Goal: Task Accomplishment & Management: Manage account settings

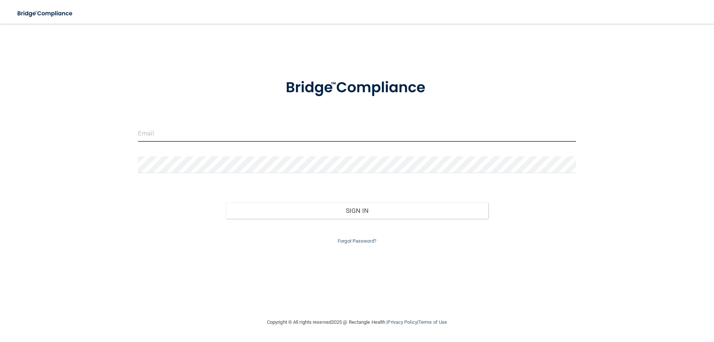
click at [403, 133] on input "email" at bounding box center [357, 133] width 438 height 17
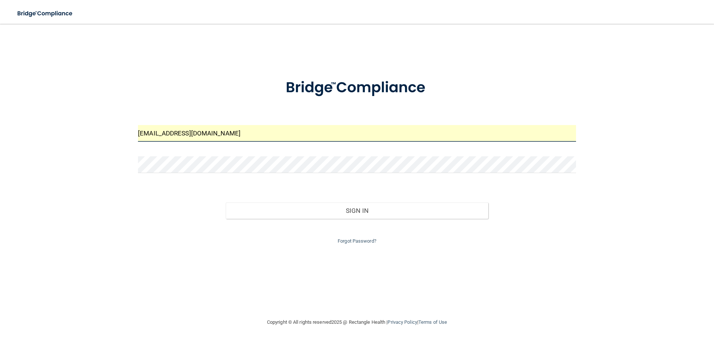
drag, startPoint x: 152, startPoint y: 131, endPoint x: 152, endPoint y: 143, distance: 12.3
click at [152, 134] on input "louis@pediatricdentistryatvinings.com" at bounding box center [357, 133] width 438 height 17
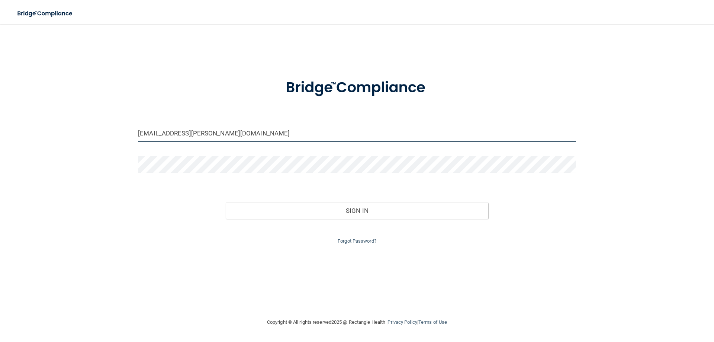
type input "[EMAIL_ADDRESS][PERSON_NAME][DOMAIN_NAME]"
click at [151, 257] on div "louis.bates@pediatricdentistryatvinings.com Invalid email/password. You don't h…" at bounding box center [357, 170] width 684 height 279
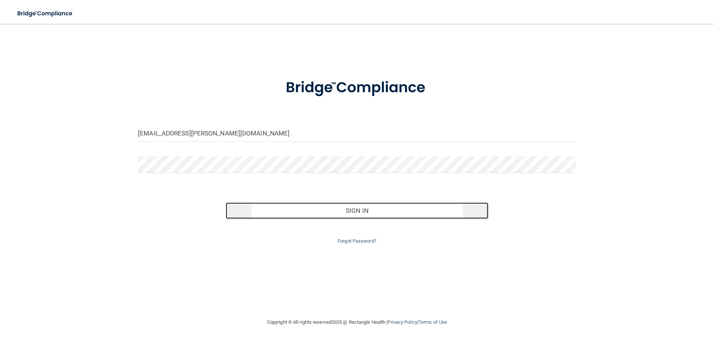
click at [352, 207] on button "Sign In" at bounding box center [357, 210] width 263 height 16
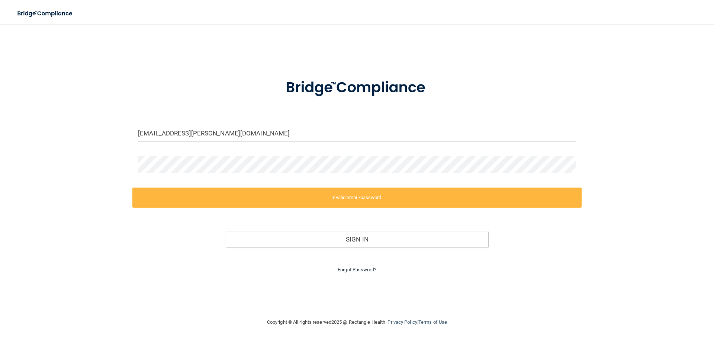
click at [353, 271] on link "Forgot Password?" at bounding box center [357, 270] width 39 height 6
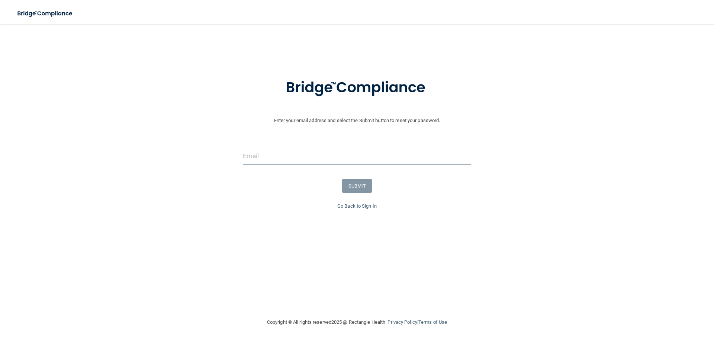
click at [312, 160] on input "email" at bounding box center [357, 156] width 228 height 17
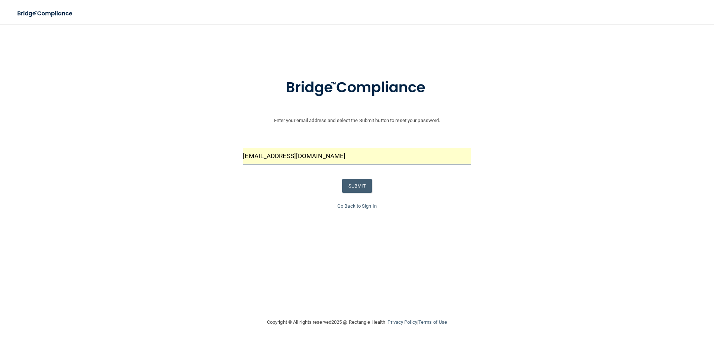
drag, startPoint x: 256, startPoint y: 155, endPoint x: 259, endPoint y: 188, distance: 33.6
click at [257, 164] on input "louis@pediatricdentistryatvinings.com" at bounding box center [357, 156] width 228 height 17
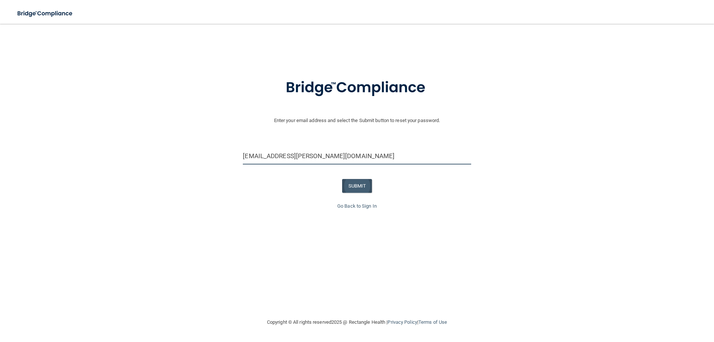
type input "[EMAIL_ADDRESS][PERSON_NAME][DOMAIN_NAME]"
click at [360, 185] on button "SUBMIT" at bounding box center [357, 186] width 30 height 14
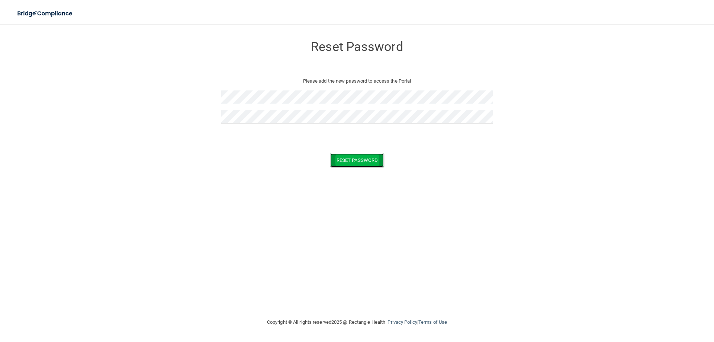
click at [356, 162] on button "Reset Password" at bounding box center [357, 160] width 54 height 14
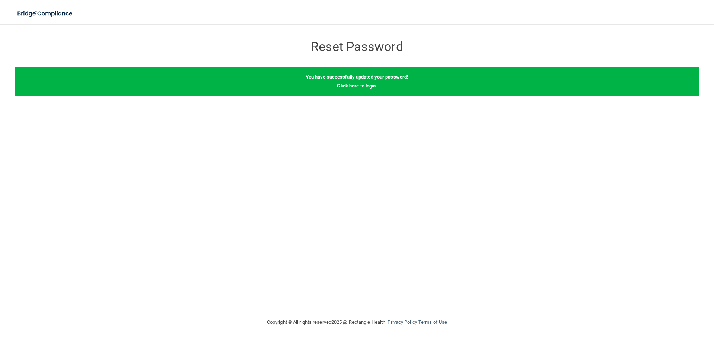
click at [357, 84] on link "Click here to login" at bounding box center [356, 86] width 39 height 6
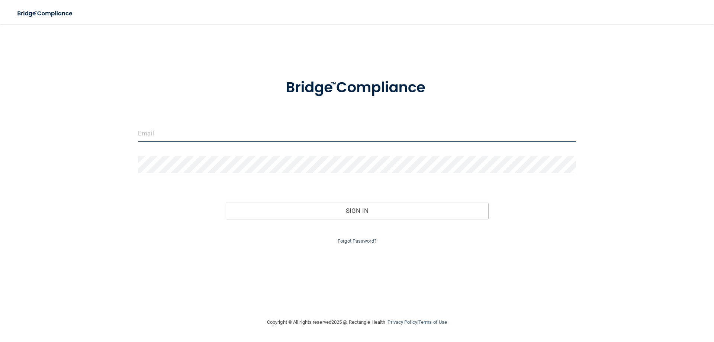
click at [323, 132] on input "email" at bounding box center [357, 133] width 438 height 17
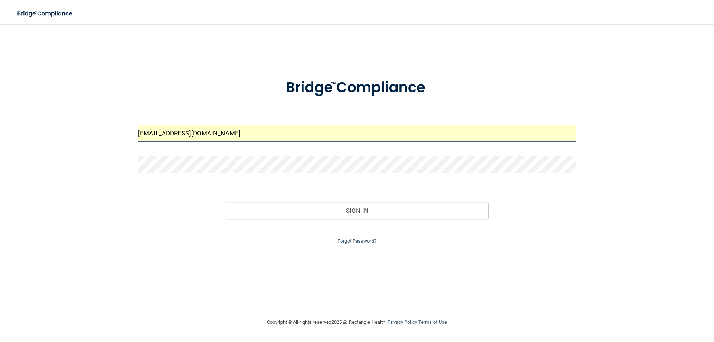
drag, startPoint x: 153, startPoint y: 129, endPoint x: 152, endPoint y: 145, distance: 15.7
click at [153, 130] on input "louis@pediatricdentistryatvinings.com" at bounding box center [357, 133] width 438 height 17
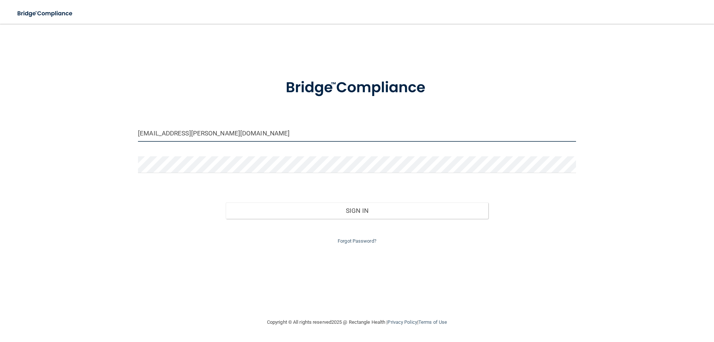
type input "[EMAIL_ADDRESS][PERSON_NAME][DOMAIN_NAME]"
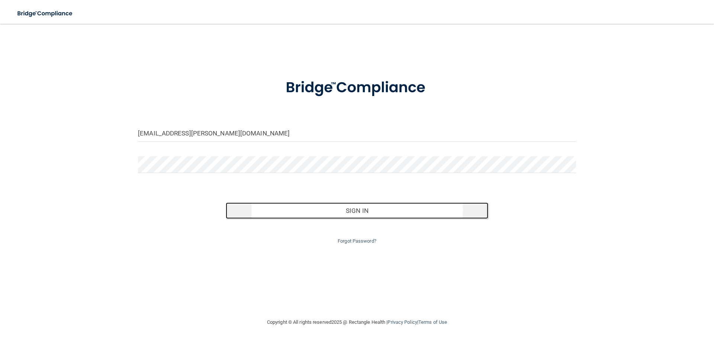
click at [363, 210] on button "Sign In" at bounding box center [357, 210] width 263 height 16
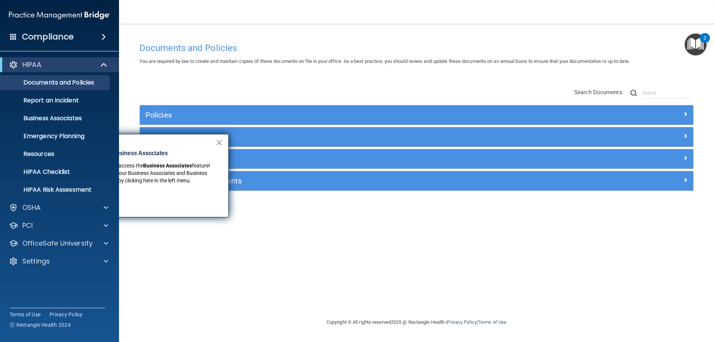
click at [220, 142] on button "×" at bounding box center [219, 142] width 7 height 12
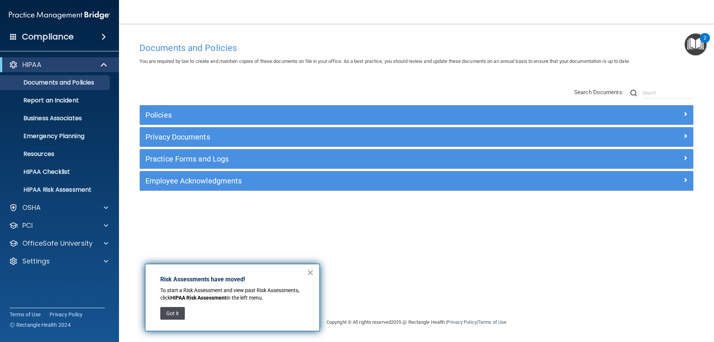
click at [170, 311] on button "Got it" at bounding box center [172, 313] width 25 height 13
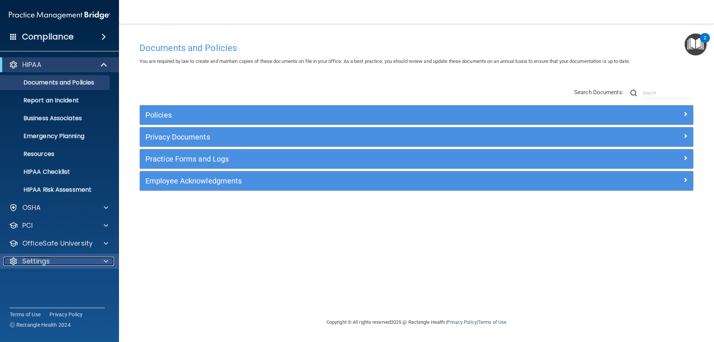
click at [105, 260] on span at bounding box center [106, 261] width 4 height 9
click at [46, 282] on p "My Account" at bounding box center [55, 278] width 101 height 7
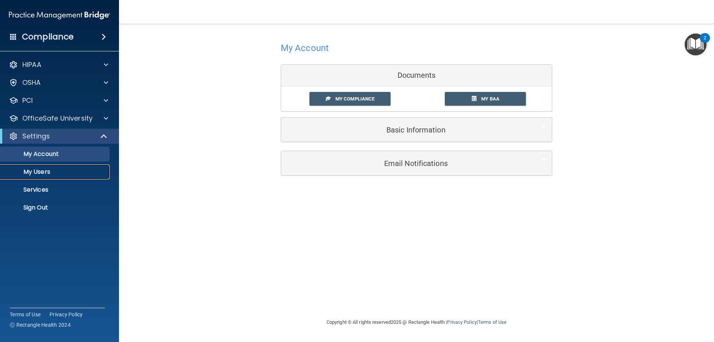
click at [42, 170] on p "My Users" at bounding box center [55, 171] width 101 height 7
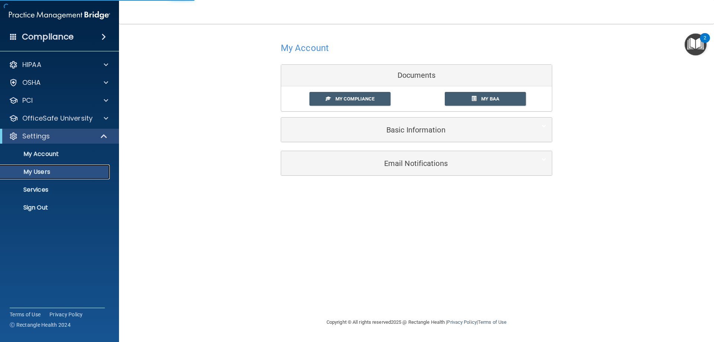
select select "20"
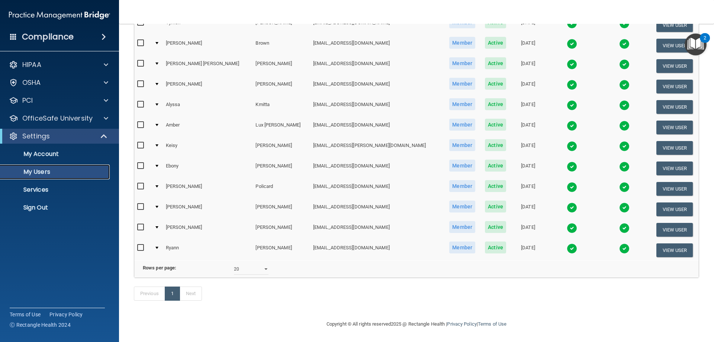
scroll to position [134, 0]
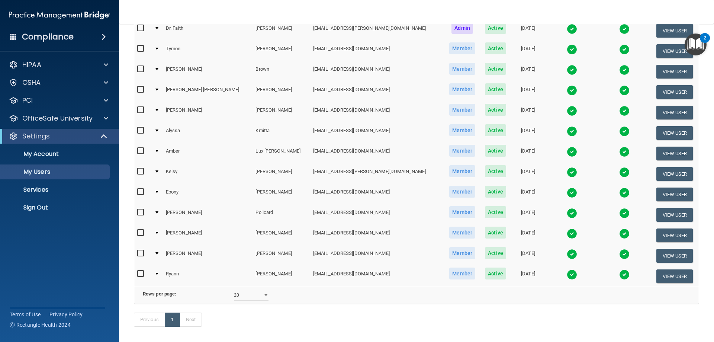
click at [140, 150] on input "checkbox" at bounding box center [141, 151] width 9 height 6
checkbox input "true"
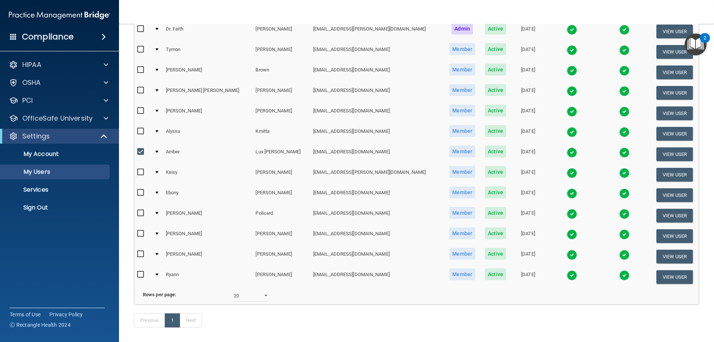
scroll to position [135, 0]
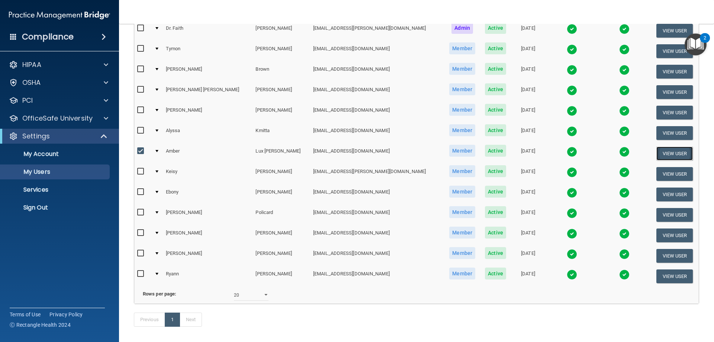
click at [674, 151] on button "View User" at bounding box center [674, 153] width 37 height 14
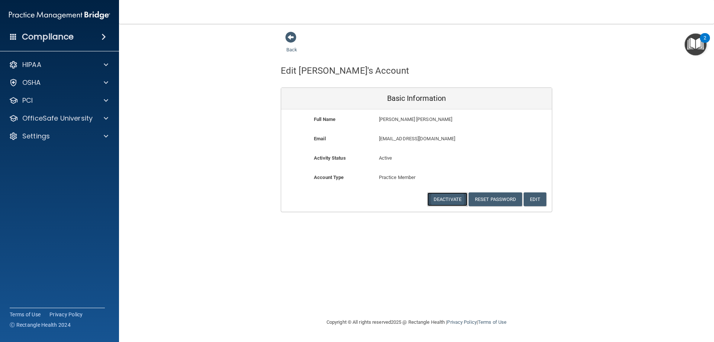
click at [447, 199] on button "Deactivate" at bounding box center [447, 199] width 40 height 14
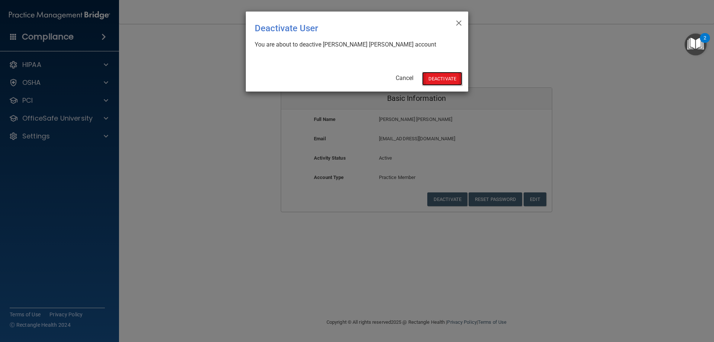
click at [443, 81] on button "Deactivate" at bounding box center [442, 79] width 40 height 14
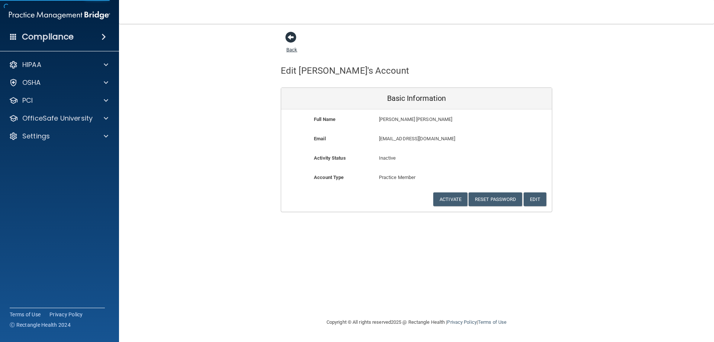
click at [288, 40] on span at bounding box center [290, 37] width 11 height 11
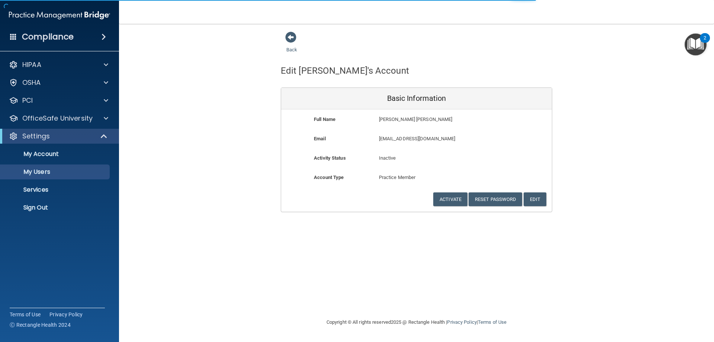
select select "20"
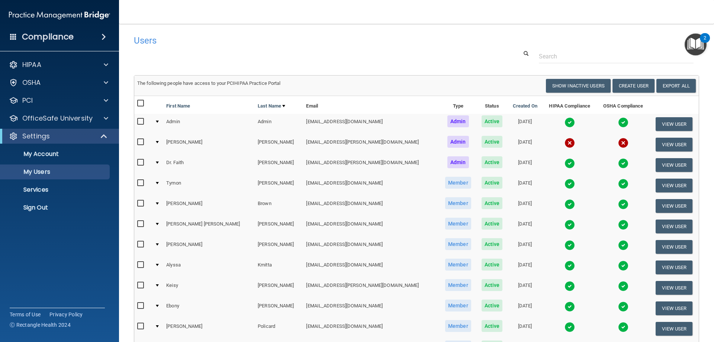
click at [159, 143] on td at bounding box center [158, 144] width 12 height 20
click at [159, 141] on div at bounding box center [157, 142] width 3 height 2
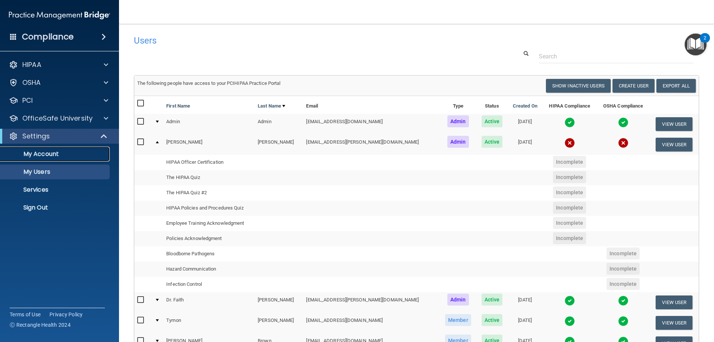
click at [45, 156] on p "My Account" at bounding box center [55, 153] width 101 height 7
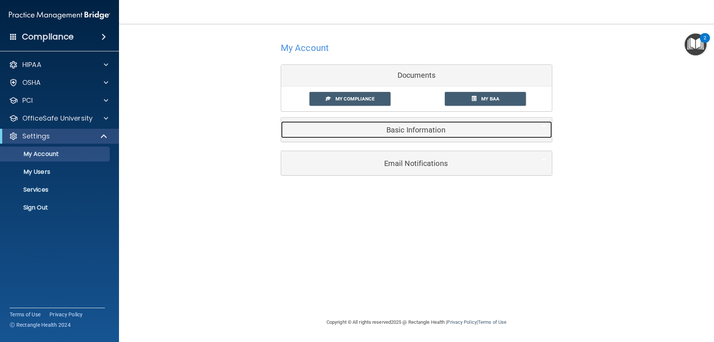
click at [404, 129] on h5 "Basic Information" at bounding box center [405, 130] width 237 height 8
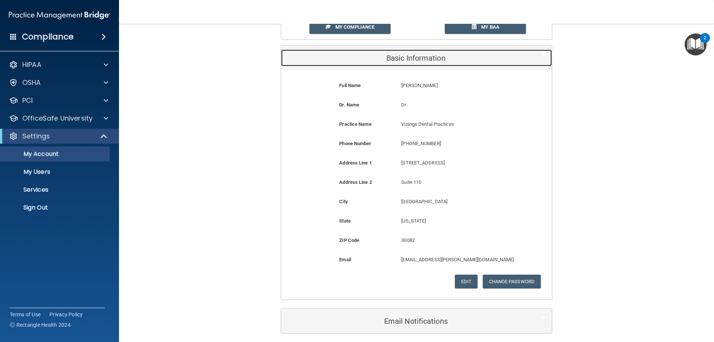
scroll to position [74, 0]
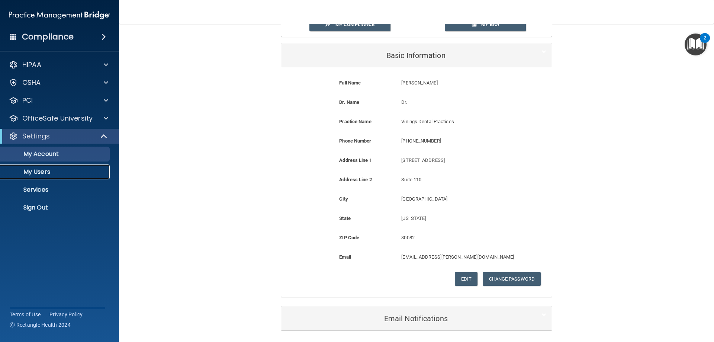
click at [42, 173] on p "My Users" at bounding box center [55, 171] width 101 height 7
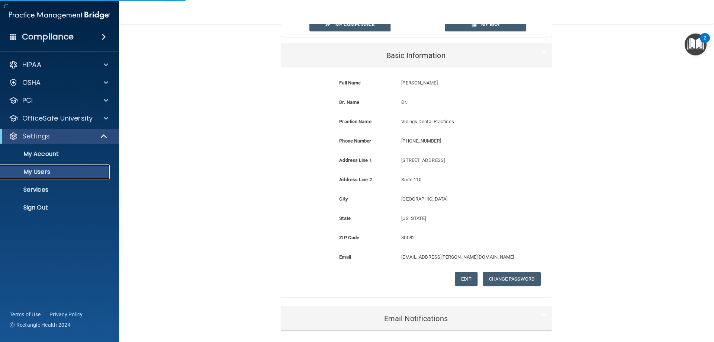
select select "20"
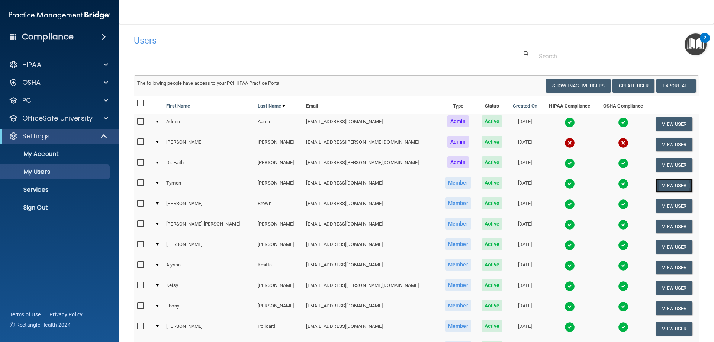
click at [657, 185] on button "View User" at bounding box center [673, 185] width 37 height 14
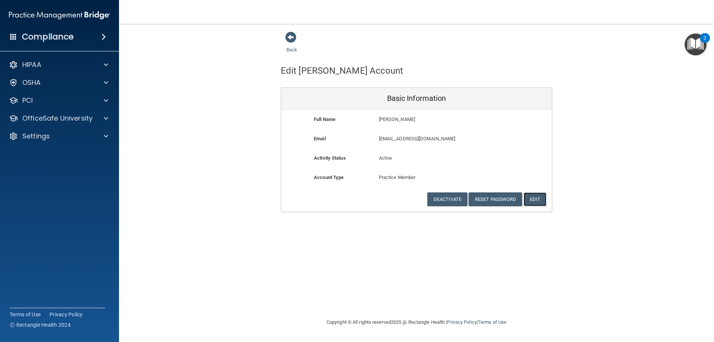
click at [538, 200] on button "Edit" at bounding box center [534, 199] width 23 height 14
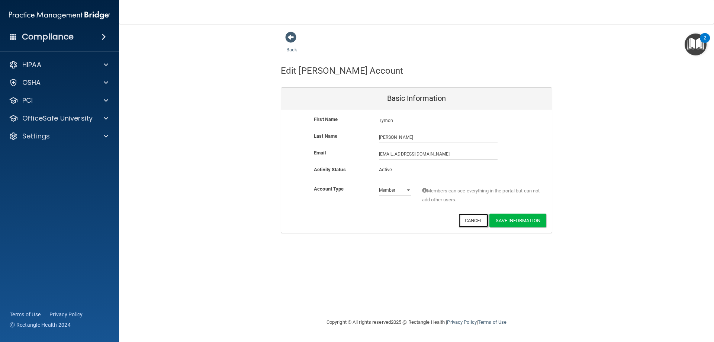
click at [467, 222] on button "Cancel" at bounding box center [473, 220] width 30 height 14
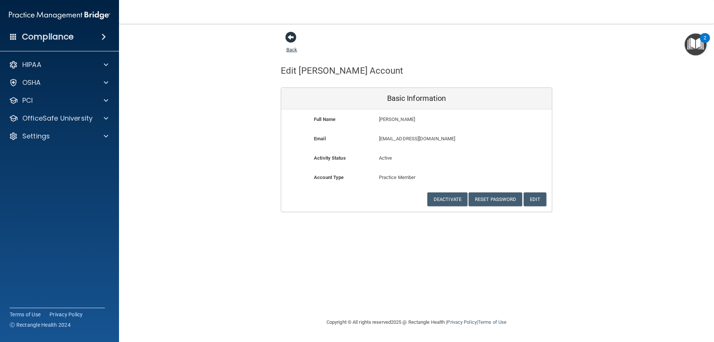
click at [290, 38] on span at bounding box center [290, 37] width 11 height 11
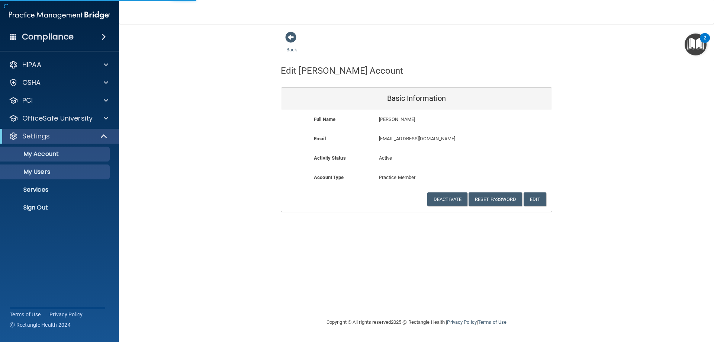
select select "20"
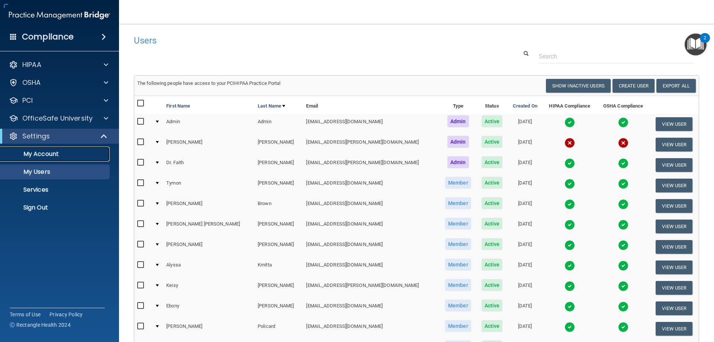
click at [53, 156] on p "My Account" at bounding box center [55, 153] width 101 height 7
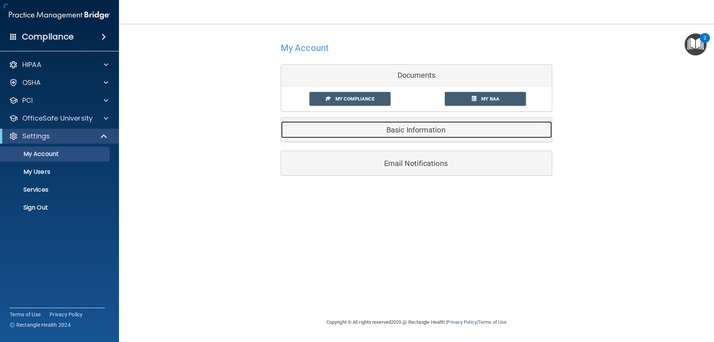
click at [410, 130] on h5 "Basic Information" at bounding box center [405, 130] width 237 height 8
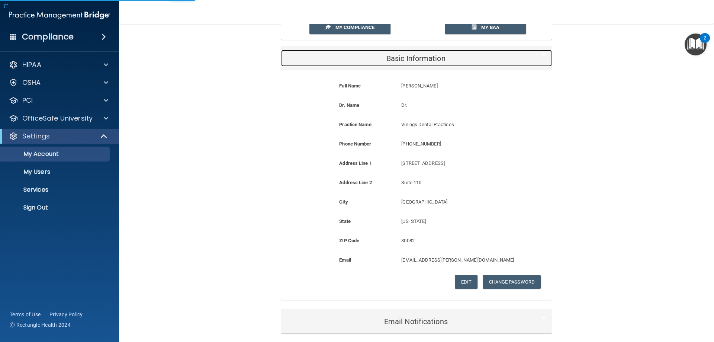
scroll to position [74, 0]
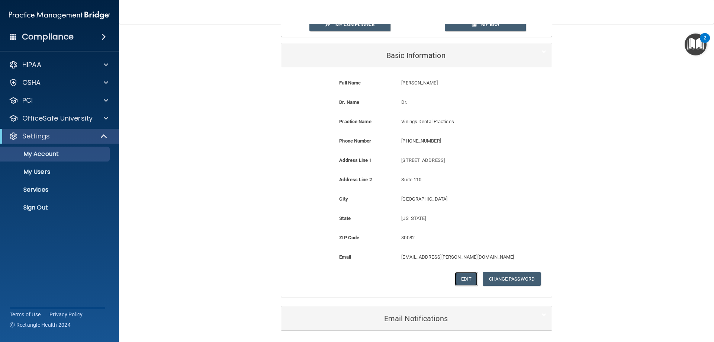
click at [462, 274] on button "Edit" at bounding box center [466, 279] width 23 height 14
select select "10"
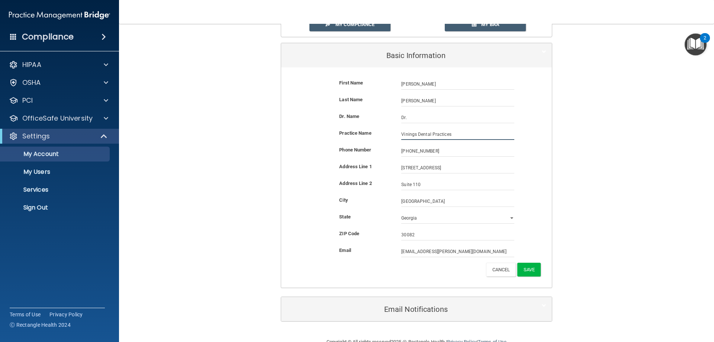
click at [467, 132] on input "Vinings Dental Practices" at bounding box center [457, 134] width 113 height 11
click at [627, 233] on div "My Account Documents My Compliance My Compliance My BAA Basic Information First…" at bounding box center [416, 143] width 565 height 373
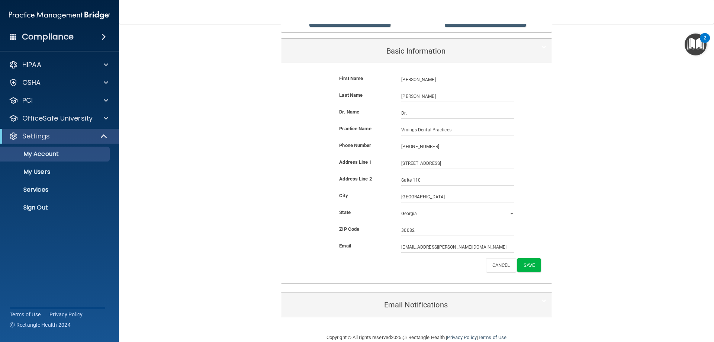
scroll to position [92, 0]
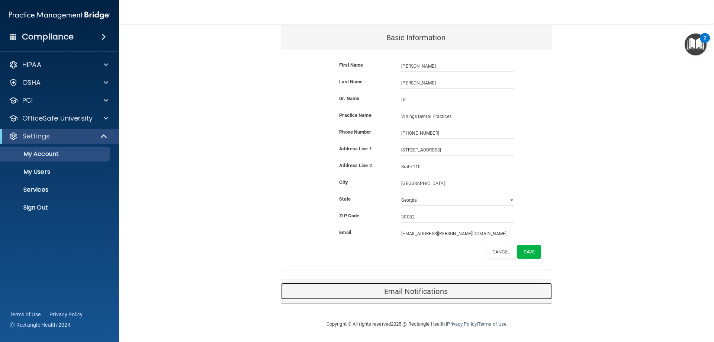
click at [414, 293] on h5 "Email Notifications" at bounding box center [405, 291] width 237 height 8
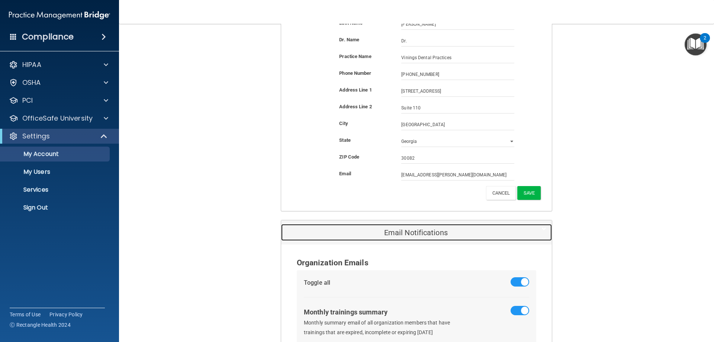
scroll to position [0, 0]
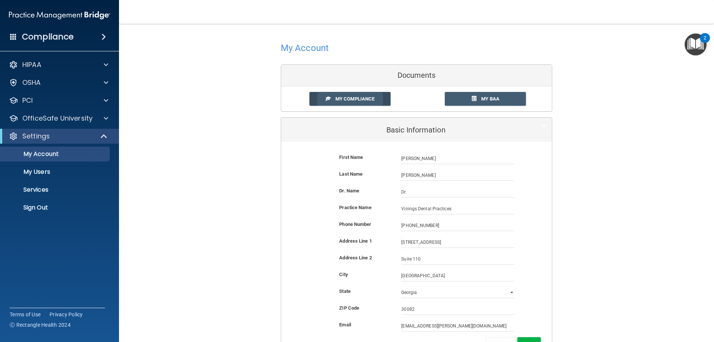
click at [361, 99] on span "My Compliance" at bounding box center [354, 99] width 39 height 6
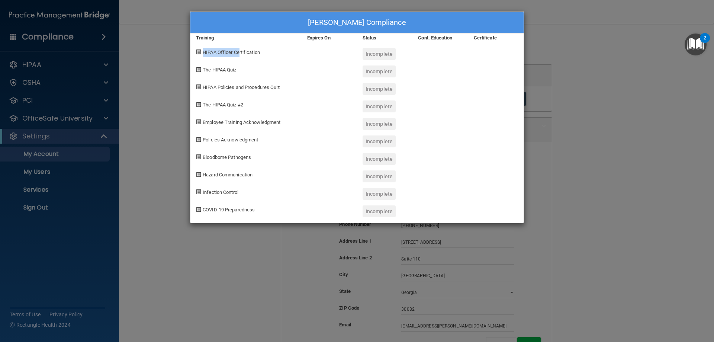
drag, startPoint x: 219, startPoint y: 54, endPoint x: 239, endPoint y: 52, distance: 20.5
click at [239, 52] on div "HIPAA Officer Certification" at bounding box center [245, 50] width 111 height 17
click at [445, 41] on div "Cont. Education" at bounding box center [439, 37] width 55 height 9
click at [591, 109] on div "Louis Bates's Compliance Training Expires On Status Cont. Education Certificate…" at bounding box center [357, 171] width 714 height 342
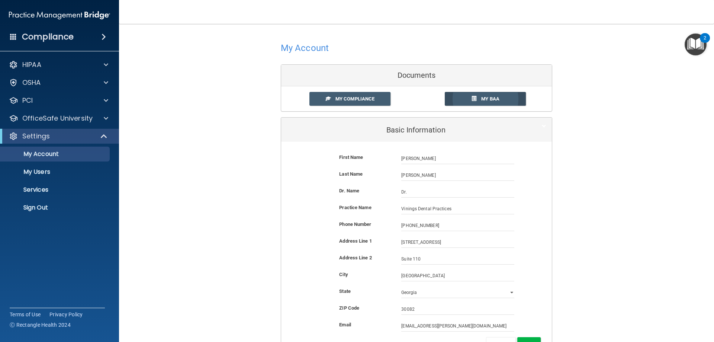
click at [487, 97] on span "My BAA" at bounding box center [490, 99] width 18 height 6
click at [59, 38] on h4 "Compliance" at bounding box center [48, 37] width 52 height 10
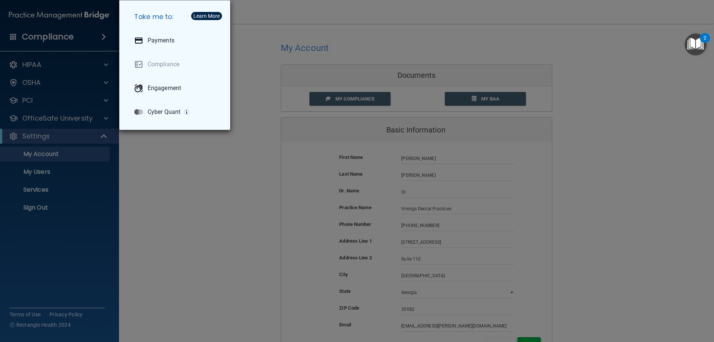
click at [53, 65] on div "Take me to: Payments Compliance Engagement Cyber Quant" at bounding box center [357, 171] width 714 height 342
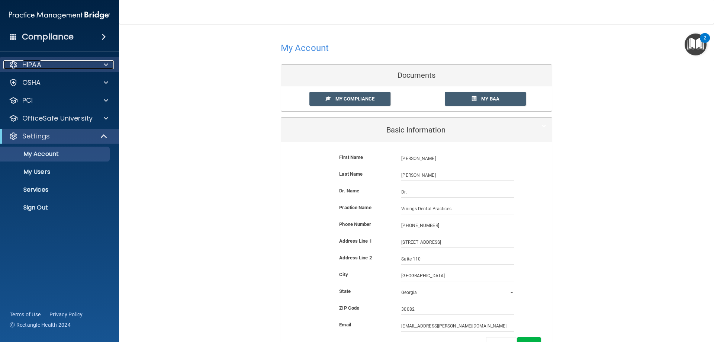
click at [34, 65] on p "HIPAA" at bounding box center [31, 64] width 19 height 9
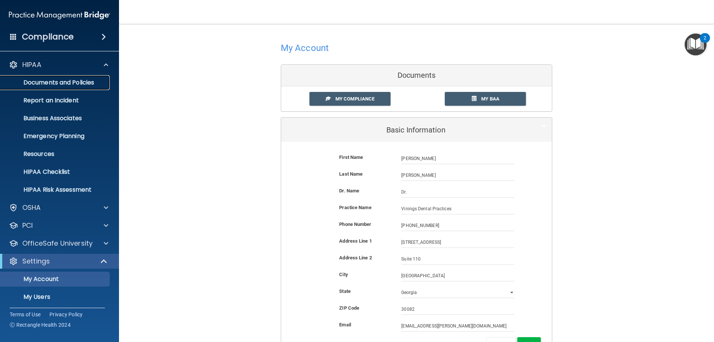
click at [55, 83] on p "Documents and Policies" at bounding box center [55, 82] width 101 height 7
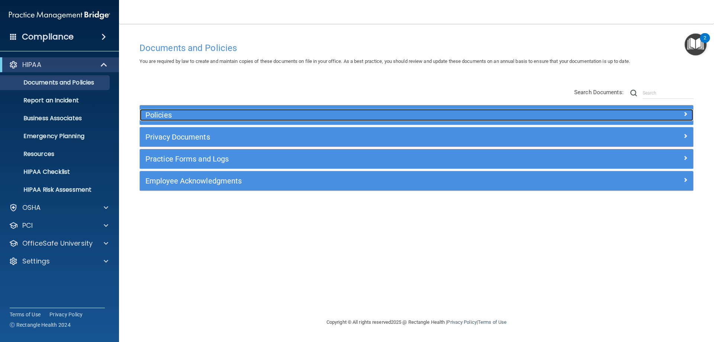
click at [235, 113] on h5 "Policies" at bounding box center [347, 115] width 404 height 8
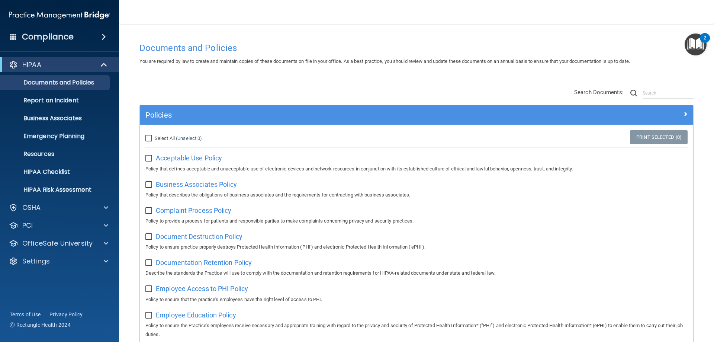
click at [208, 156] on span "Acceptable Use Policy" at bounding box center [189, 158] width 66 height 8
click at [148, 140] on input "Select All (Unselect 0) Unselect All" at bounding box center [149, 138] width 9 height 6
checkbox input "true"
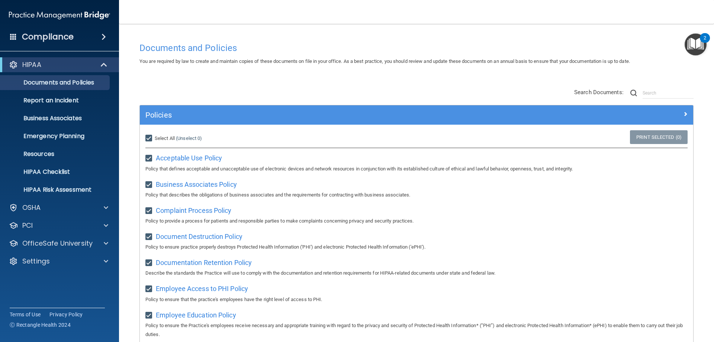
checkbox input "true"
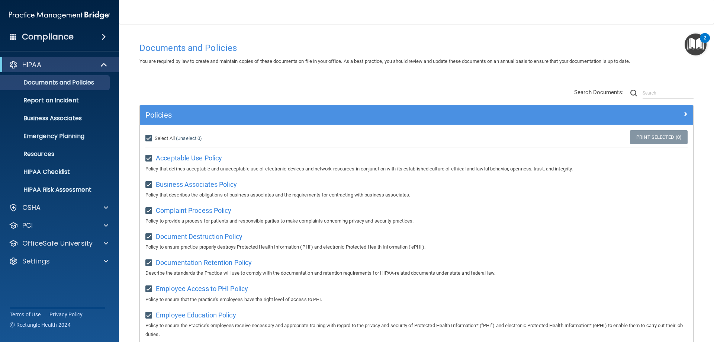
checkbox input "true"
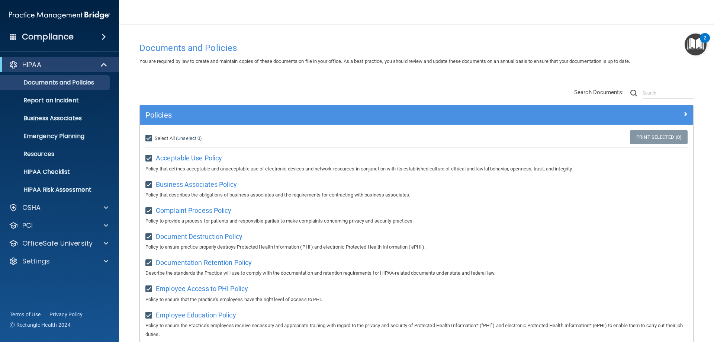
checkbox input "true"
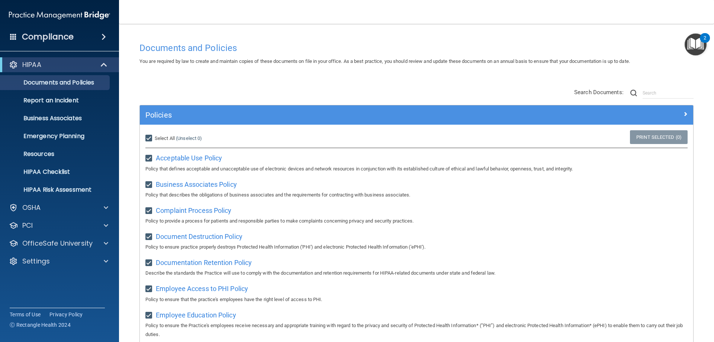
checkbox input "true"
click at [645, 138] on link "Print Selected (21)" at bounding box center [657, 137] width 60 height 14
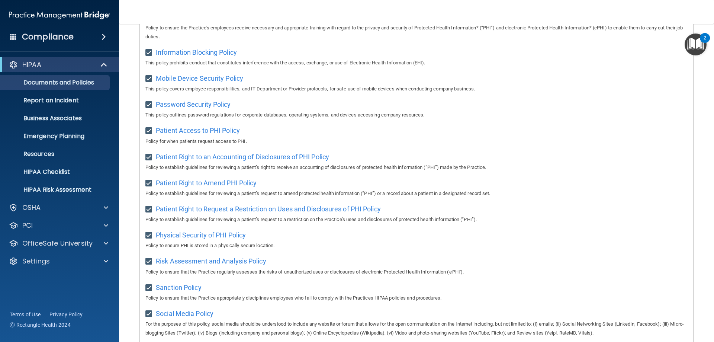
scroll to position [483, 0]
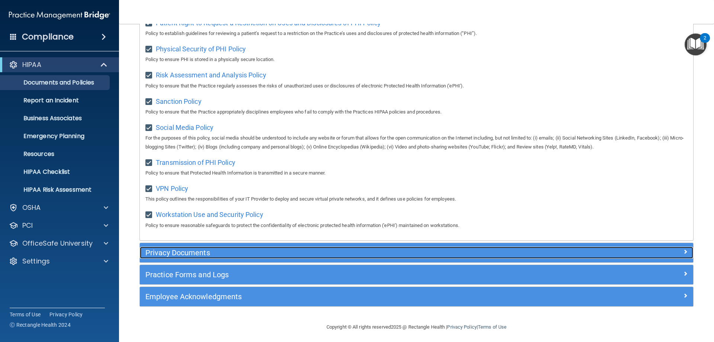
click at [525, 257] on h5 "Privacy Documents" at bounding box center [347, 252] width 404 height 8
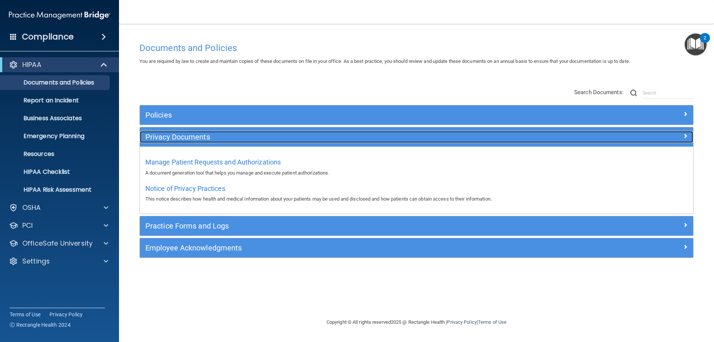
scroll to position [0, 0]
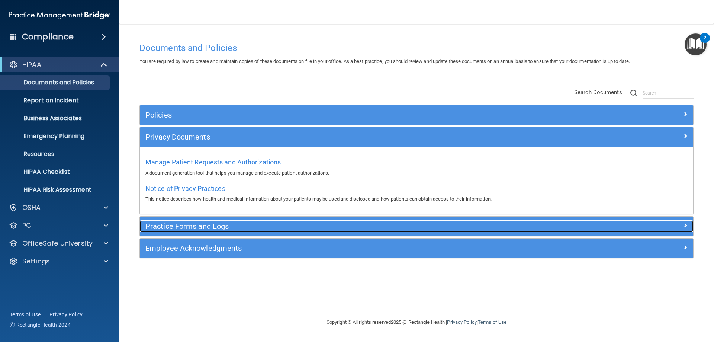
click at [433, 230] on h5 "Practice Forms and Logs" at bounding box center [347, 226] width 404 height 8
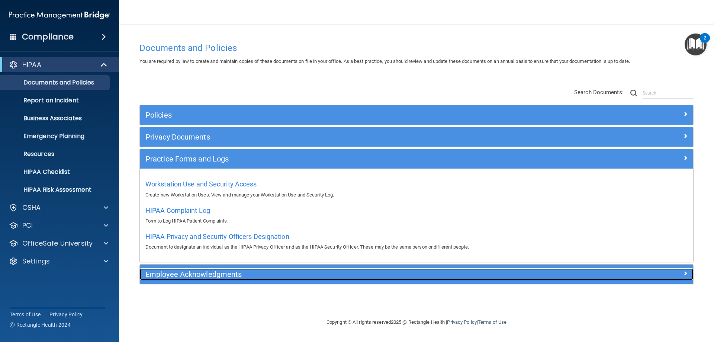
click at [407, 270] on h5 "Employee Acknowledgments" at bounding box center [347, 274] width 404 height 8
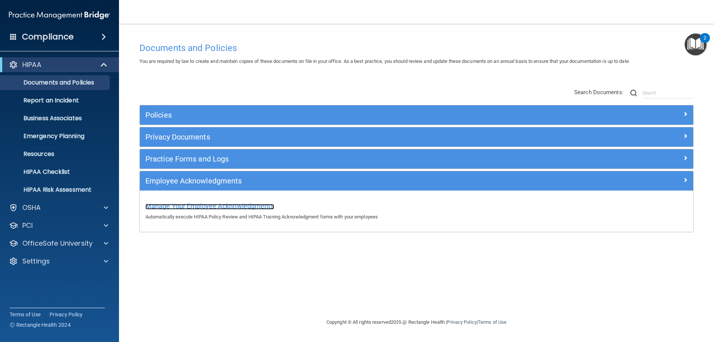
click at [238, 208] on span "Manage Your Employee Acknowledgments" at bounding box center [209, 206] width 129 height 8
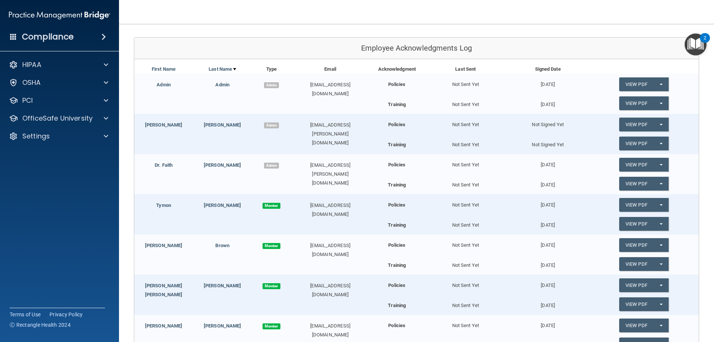
scroll to position [74, 0]
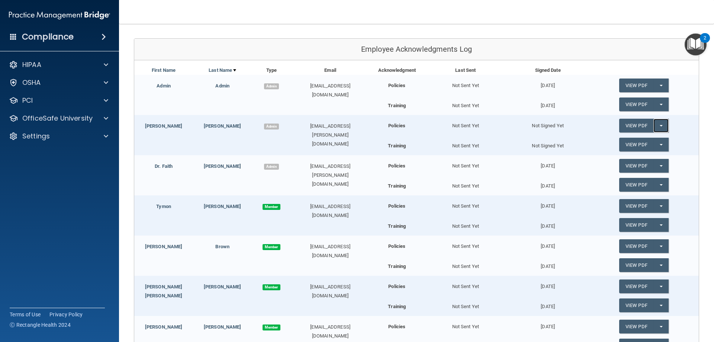
click at [658, 128] on button "Split button!" at bounding box center [660, 126] width 15 height 14
click at [632, 128] on link "View PDF" at bounding box center [636, 126] width 34 height 14
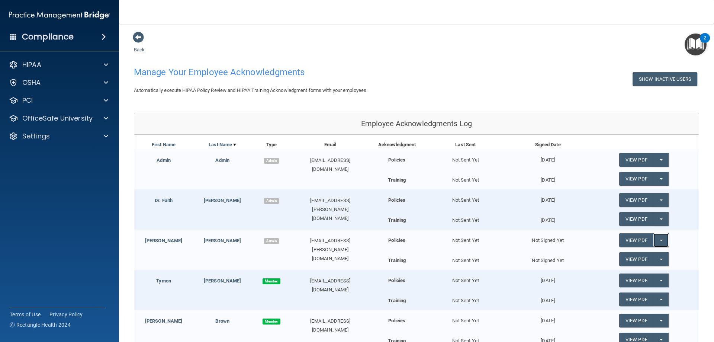
click at [658, 241] on button "Split button!" at bounding box center [660, 240] width 15 height 14
click at [650, 256] on link "Send Acknowledgment" at bounding box center [651, 254] width 64 height 11
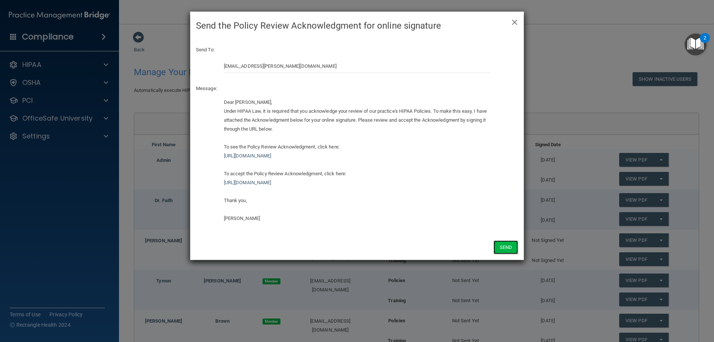
click at [504, 247] on button "Send" at bounding box center [505, 247] width 25 height 14
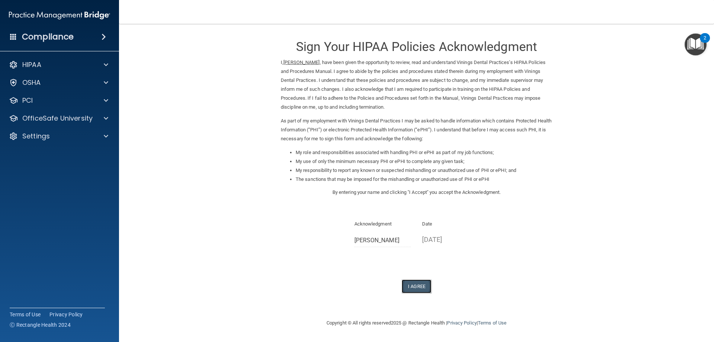
click at [419, 290] on button "I Agree" at bounding box center [416, 286] width 30 height 14
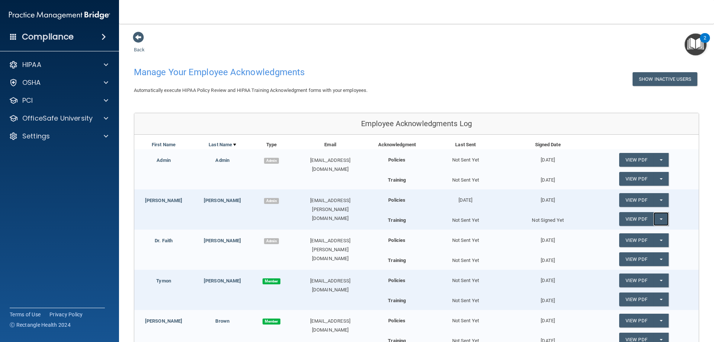
click button "Split button!"
click link "Send Acknowledgment PDF"
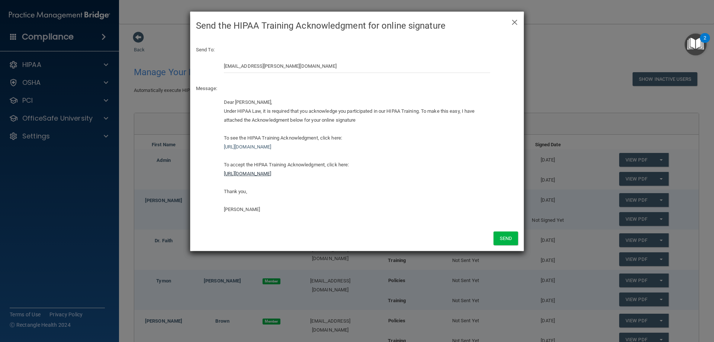
click link "[URL][DOMAIN_NAME]"
click button "Send"
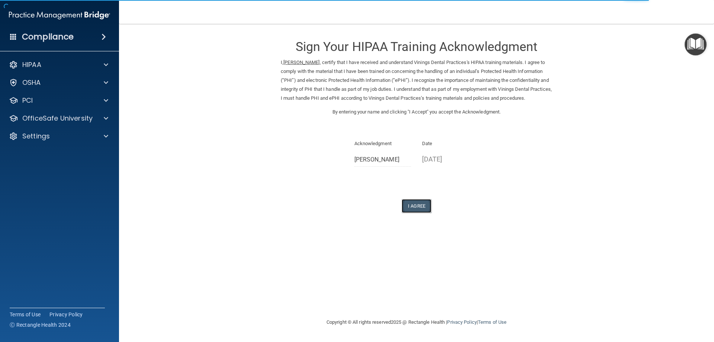
click at [416, 213] on button "I Agree" at bounding box center [416, 206] width 30 height 14
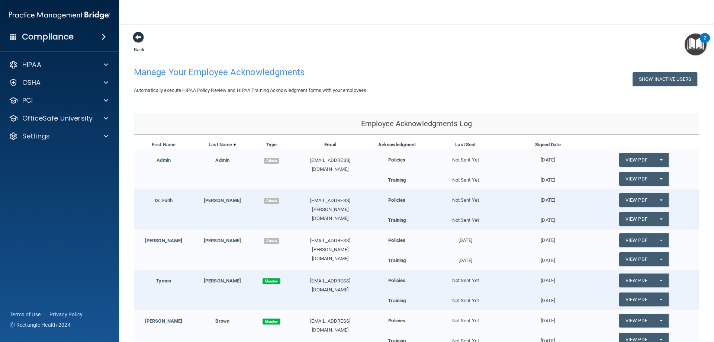
click at [140, 41] on span at bounding box center [138, 37] width 11 height 11
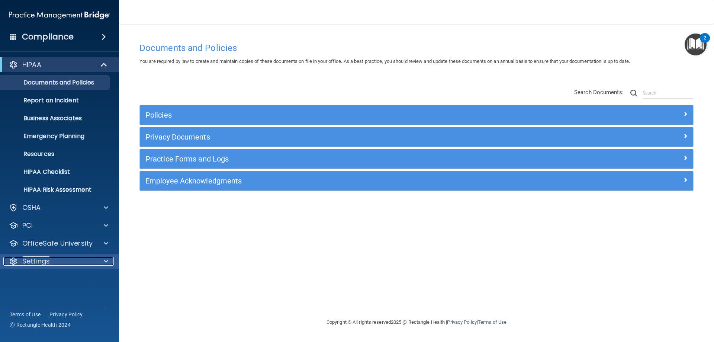
click at [54, 261] on div "Settings" at bounding box center [49, 261] width 92 height 9
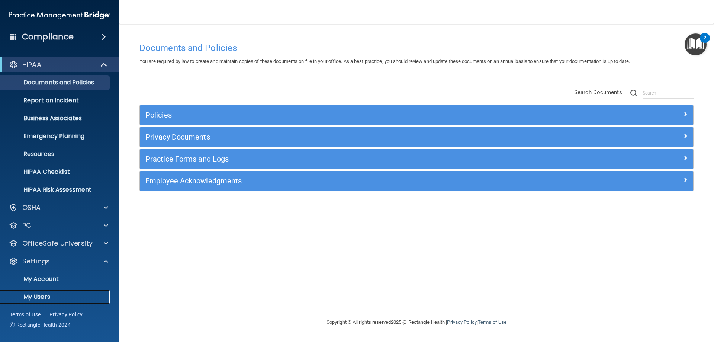
click at [42, 293] on p "My Users" at bounding box center [55, 296] width 101 height 7
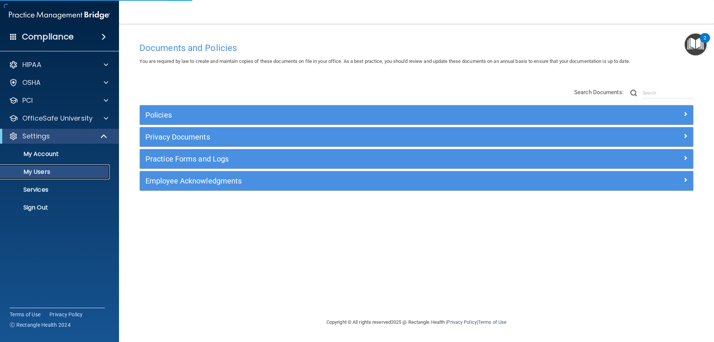
select select "20"
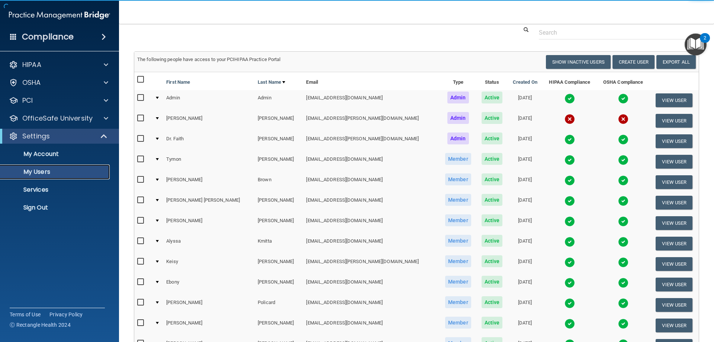
scroll to position [37, 0]
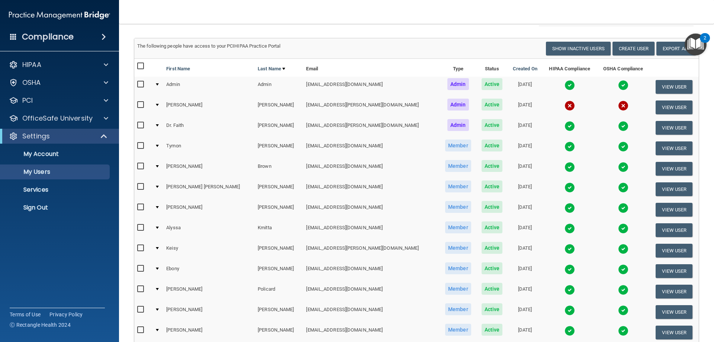
click at [159, 105] on div at bounding box center [157, 105] width 3 height 2
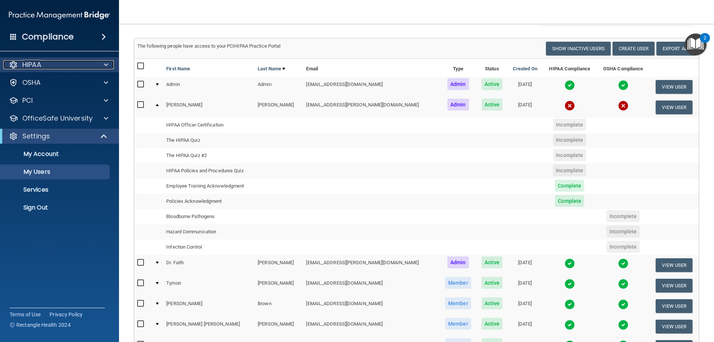
click at [103, 64] on div at bounding box center [105, 64] width 19 height 9
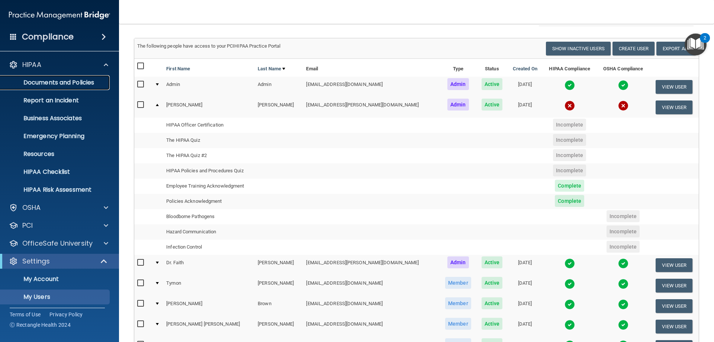
click at [65, 83] on p "Documents and Policies" at bounding box center [55, 82] width 101 height 7
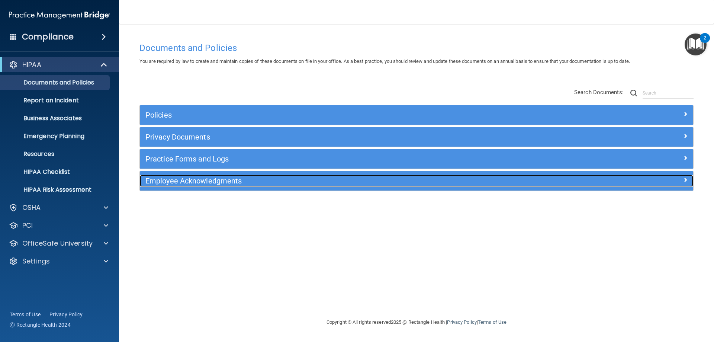
click at [219, 178] on h5 "Employee Acknowledgments" at bounding box center [347, 181] width 404 height 8
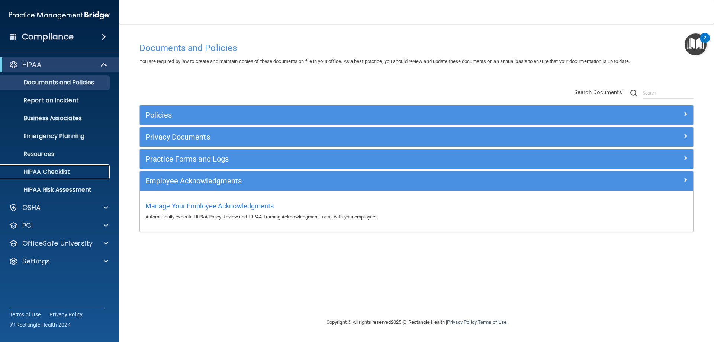
click at [56, 174] on p "HIPAA Checklist" at bounding box center [55, 171] width 101 height 7
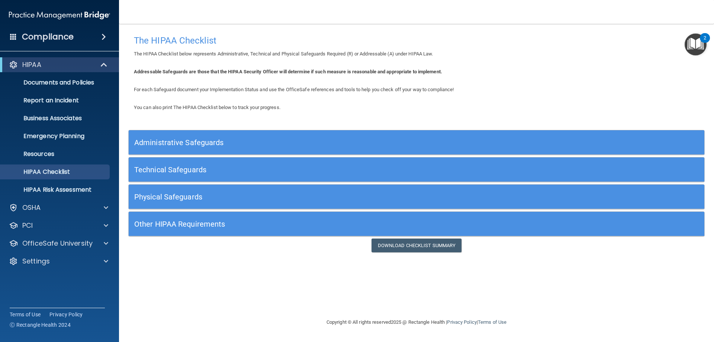
click at [367, 143] on h5 "Administrative Safeguards" at bounding box center [344, 142] width 420 height 8
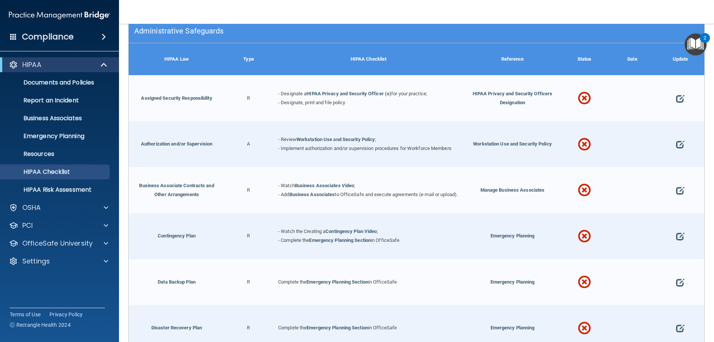
scroll to position [74, 0]
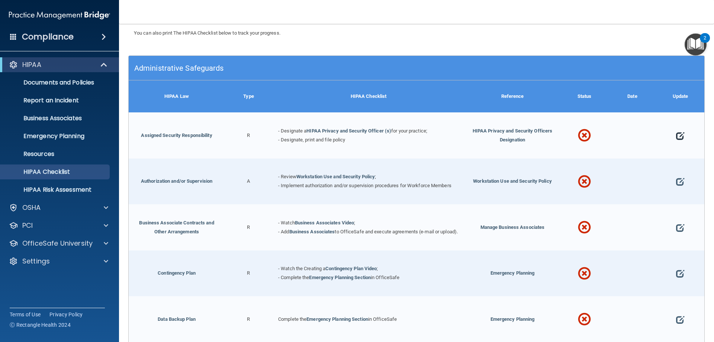
click at [676, 139] on span at bounding box center [680, 135] width 8 height 23
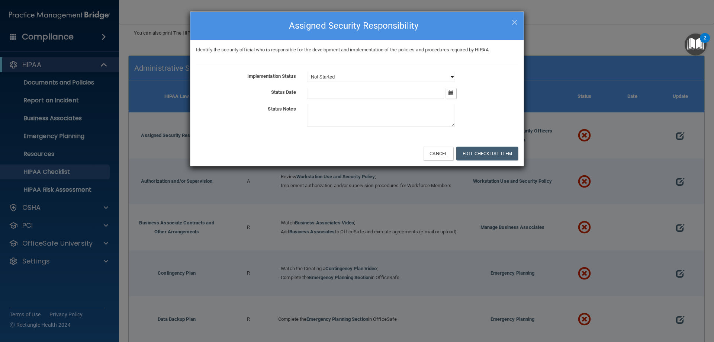
click at [451, 76] on select "Not Started In Progress Completed" at bounding box center [381, 77] width 148 height 10
click at [493, 86] on div "Implementation Status Not Started In Progress Completed Status Date September 2…" at bounding box center [357, 101] width 322 height 58
click at [443, 155] on button "Cancel" at bounding box center [438, 153] width 30 height 14
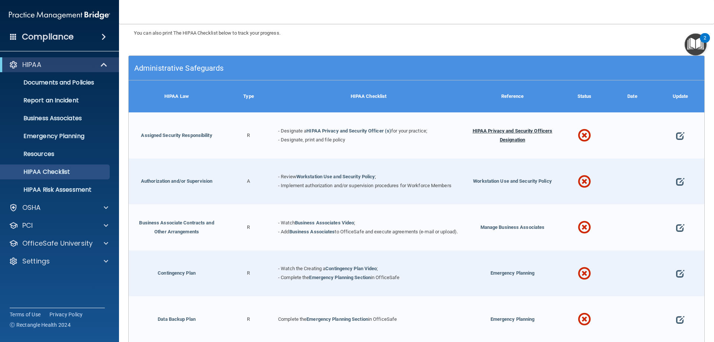
click at [493, 130] on span "HIPAA Privacy and Security Officers Designation" at bounding box center [512, 135] width 80 height 14
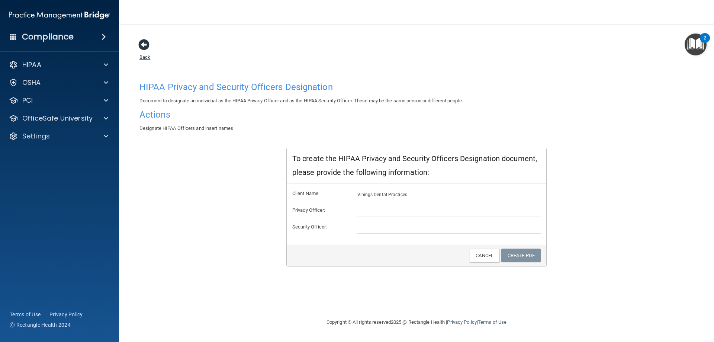
click at [143, 47] on span at bounding box center [143, 44] width 11 height 11
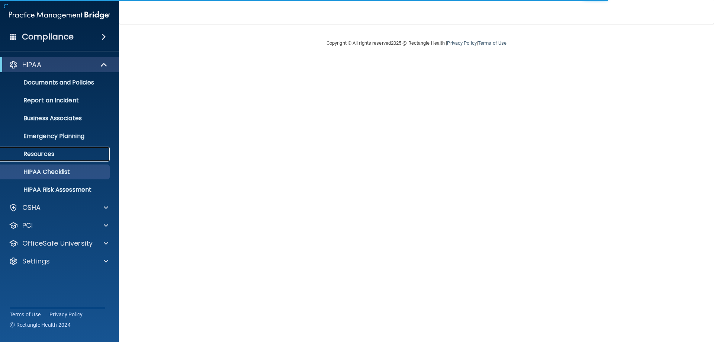
click at [51, 159] on link "Resources" at bounding box center [51, 153] width 117 height 15
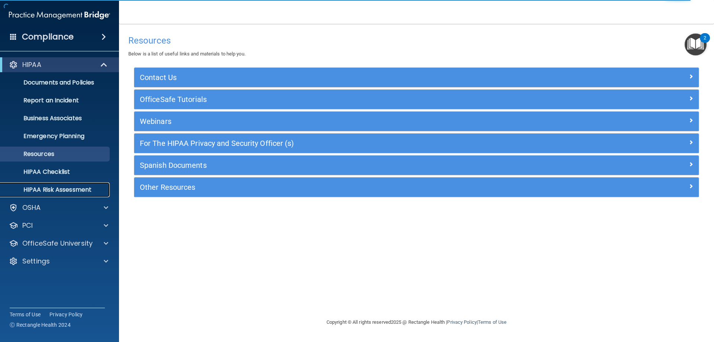
click at [54, 192] on p "HIPAA Risk Assessment" at bounding box center [55, 189] width 101 height 7
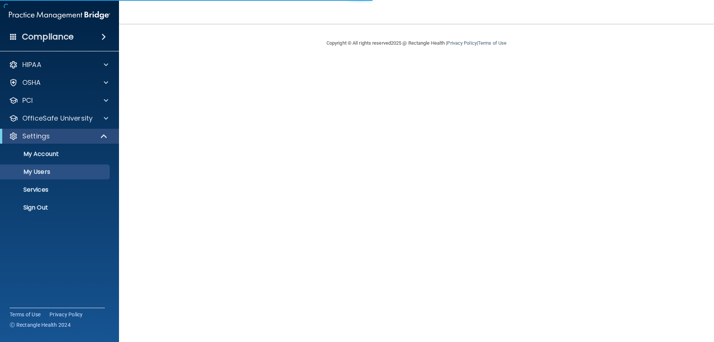
select select "20"
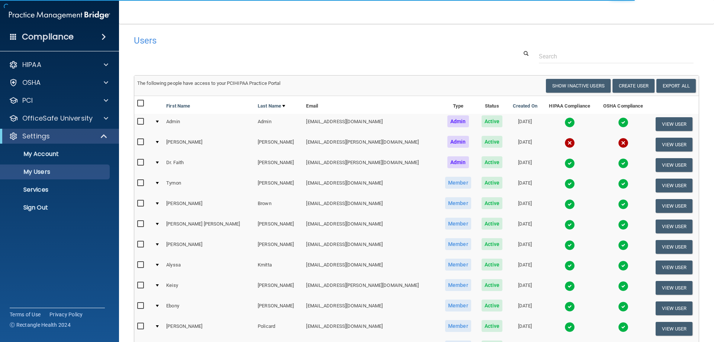
click at [160, 144] on td at bounding box center [158, 144] width 12 height 20
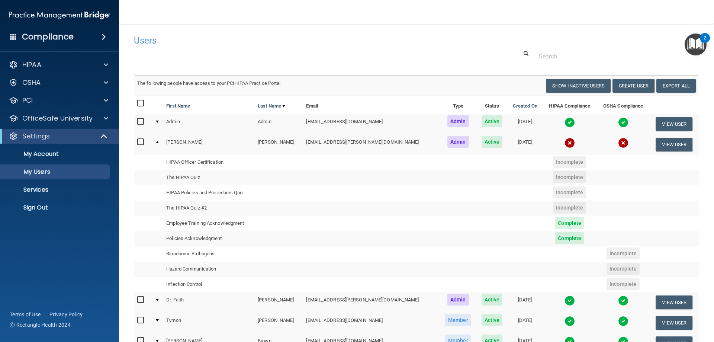
click at [194, 177] on td "The HIPAA Quiz" at bounding box center [233, 177] width 140 height 15
click at [104, 65] on span at bounding box center [106, 64] width 4 height 9
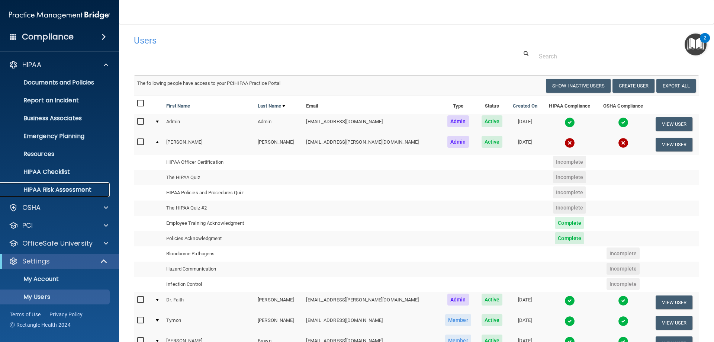
click at [69, 192] on p "HIPAA Risk Assessment" at bounding box center [55, 189] width 101 height 7
